Goal: Information Seeking & Learning: Learn about a topic

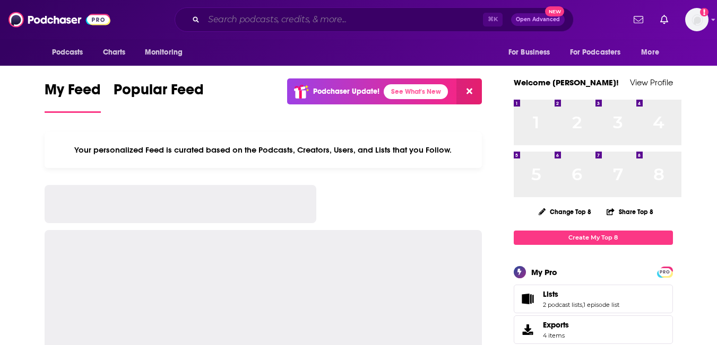
click at [362, 23] on input "Search podcasts, credits, & more..." at bounding box center [343, 19] width 279 height 17
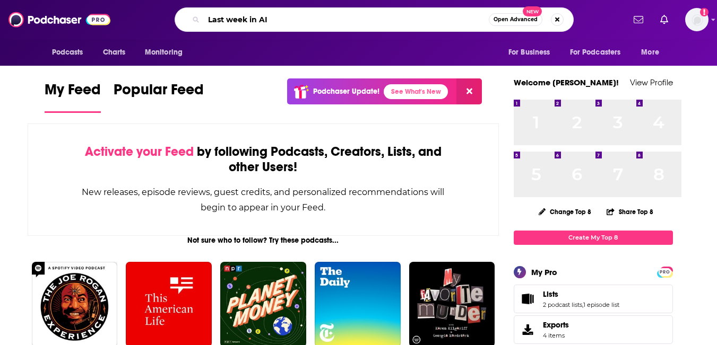
type input "Last week in AI"
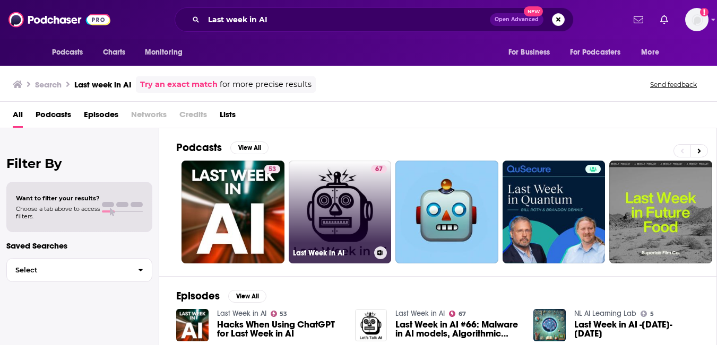
click at [367, 231] on link "67 Last Week in AI" at bounding box center [340, 212] width 103 height 103
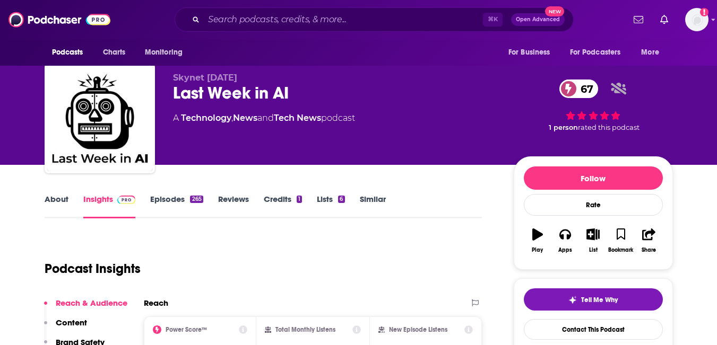
scroll to position [46, 0]
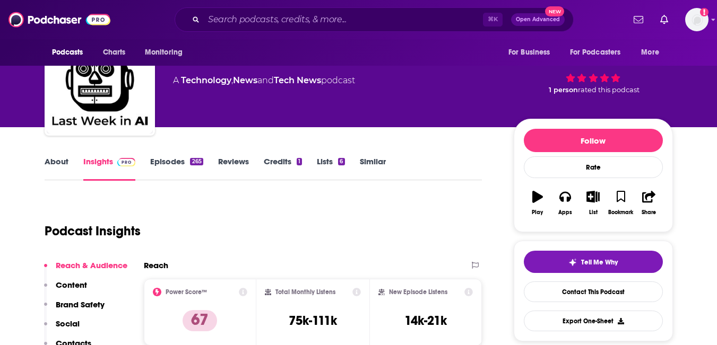
click at [198, 181] on link "Episodes 265" at bounding box center [176, 168] width 53 height 24
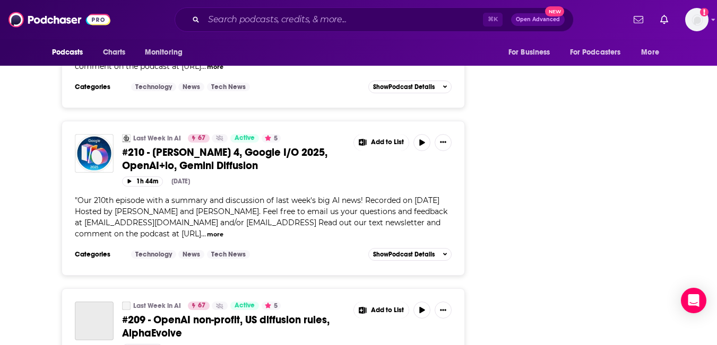
scroll to position [2009, 0]
